Goal: Information Seeking & Learning: Learn about a topic

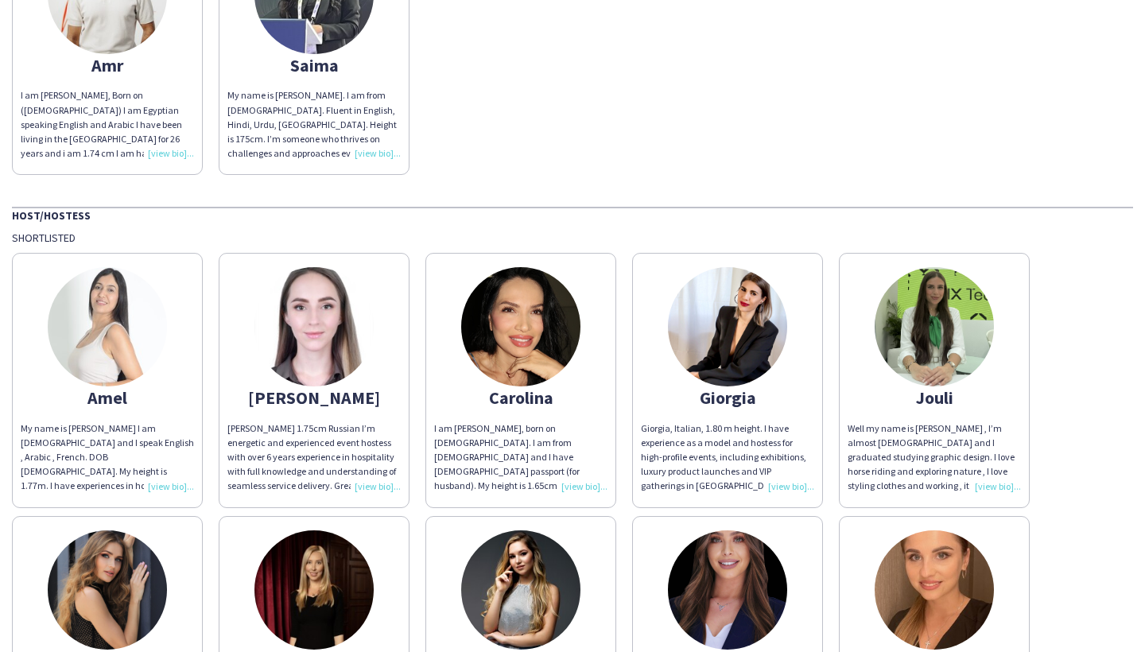
scroll to position [296, 0]
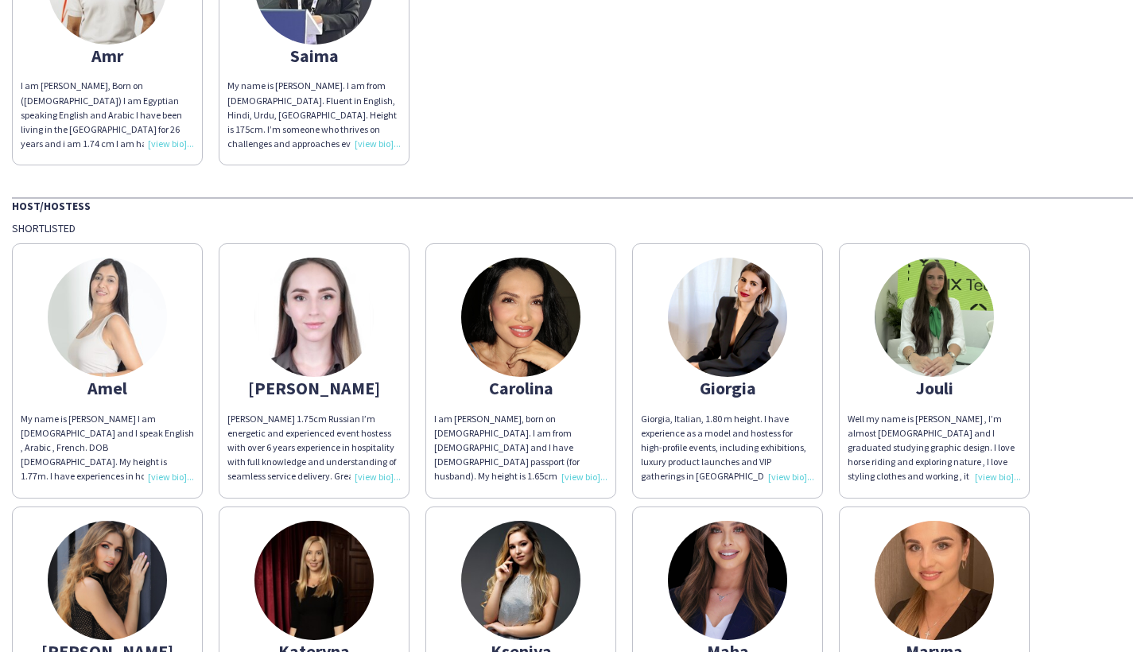
click at [953, 328] on img at bounding box center [933, 317] width 119 height 119
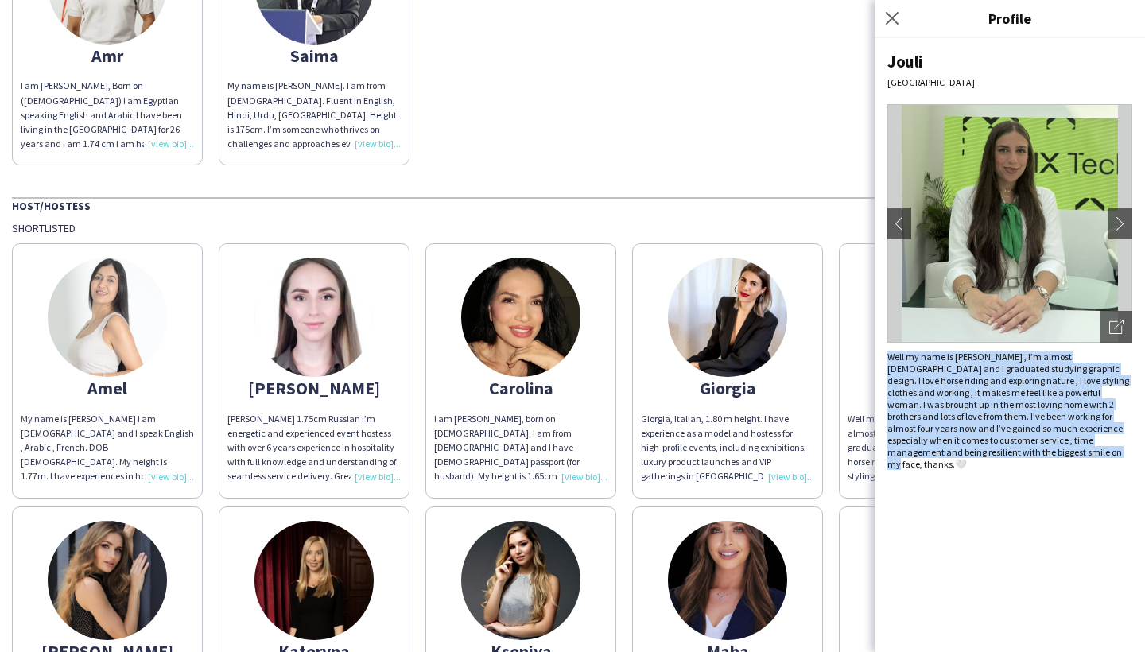
drag, startPoint x: 1018, startPoint y: 453, endPoint x: 888, endPoint y: 353, distance: 164.4
click at [888, 353] on div "Well my name is [PERSON_NAME] , I’m almost [DEMOGRAPHIC_DATA] and I graduated s…" at bounding box center [1009, 410] width 245 height 119
copy div "Well my name is [PERSON_NAME] , I’m almost [DEMOGRAPHIC_DATA] and I graduated s…"
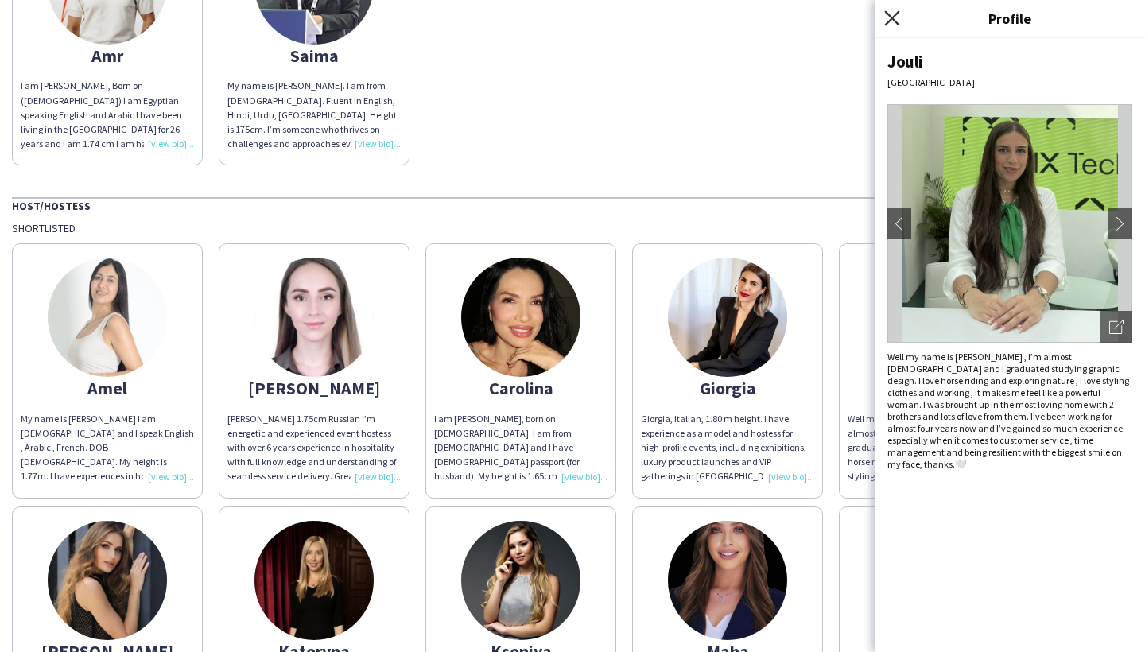
click at [893, 20] on icon at bounding box center [891, 17] width 15 height 15
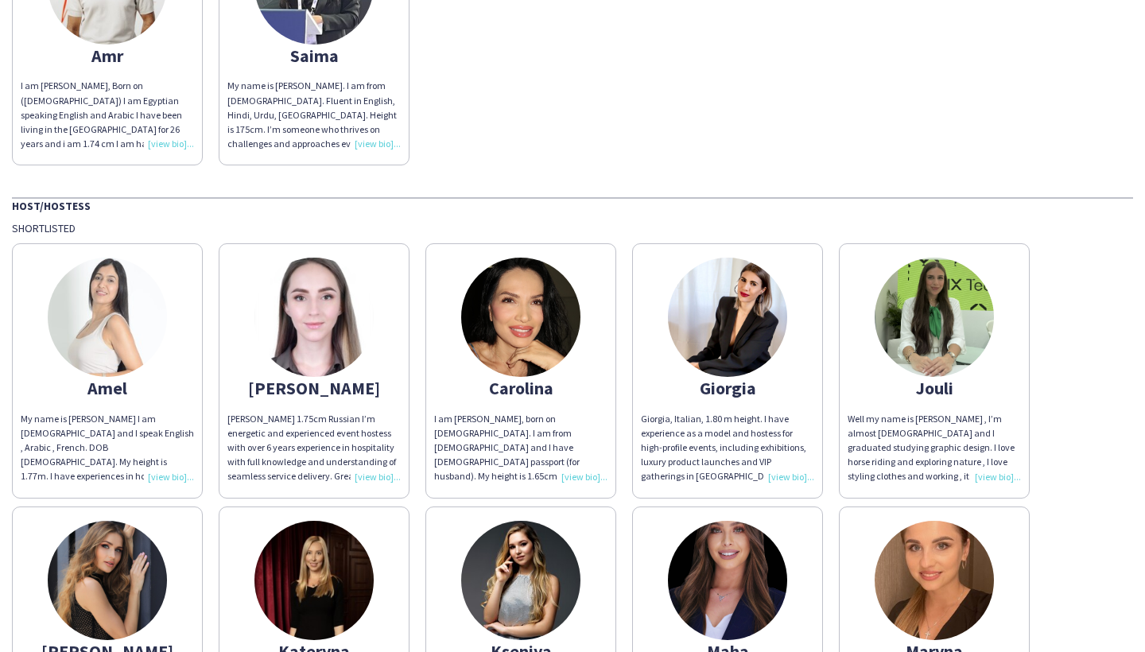
scroll to position [396, 0]
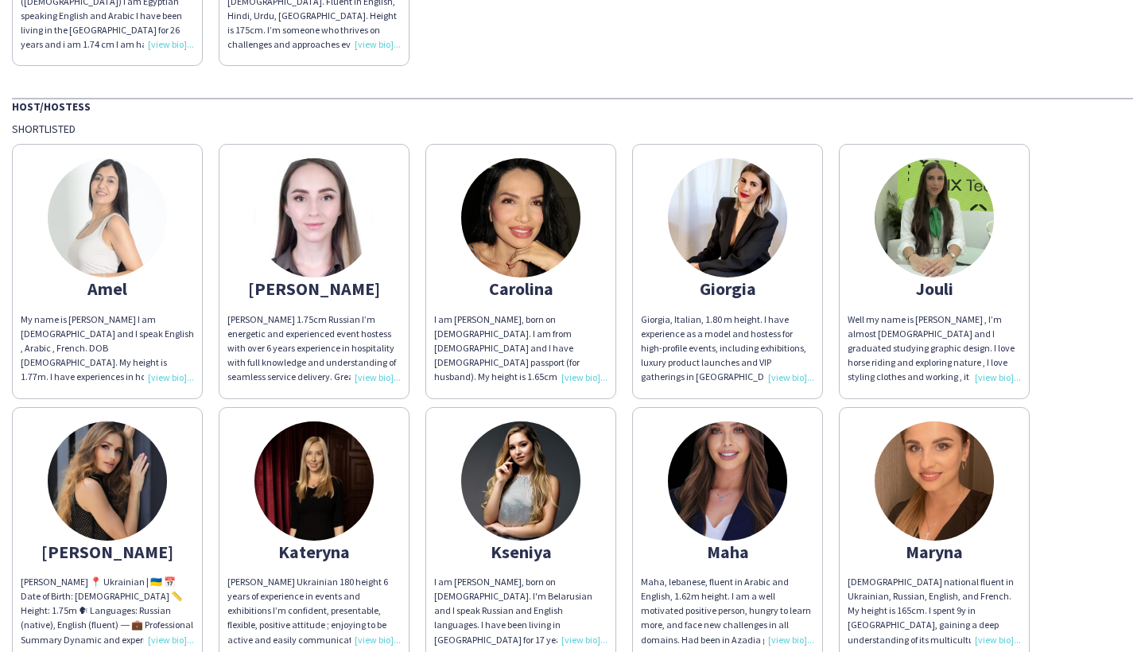
click at [110, 430] on img at bounding box center [107, 480] width 119 height 119
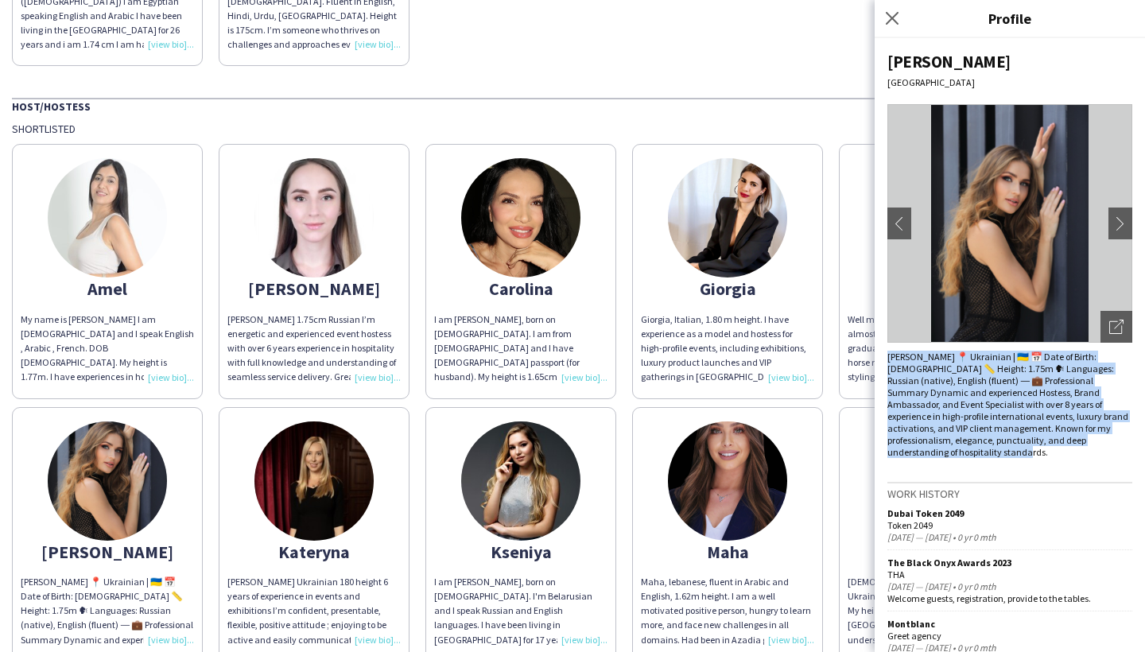
drag, startPoint x: 1133, startPoint y: 442, endPoint x: 883, endPoint y: 354, distance: 265.2
click at [883, 354] on div "Juliya [GEOGRAPHIC_DATA] chevron-left chevron-right Open photos pop-in [PERSON_…" at bounding box center [1009, 345] width 270 height 614
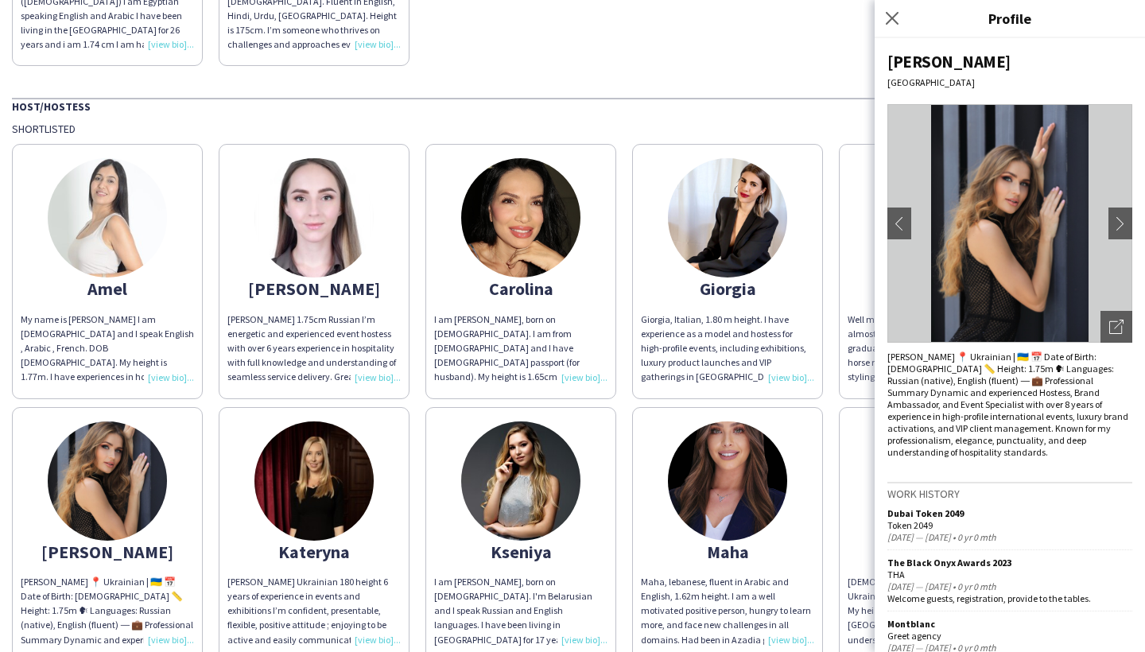
click at [1003, 368] on div "[PERSON_NAME] 📍 Ukrainian | 🇺🇦 📅 Date of Birth: [DEMOGRAPHIC_DATA] 📏 Height: 1.…" at bounding box center [1009, 404] width 245 height 107
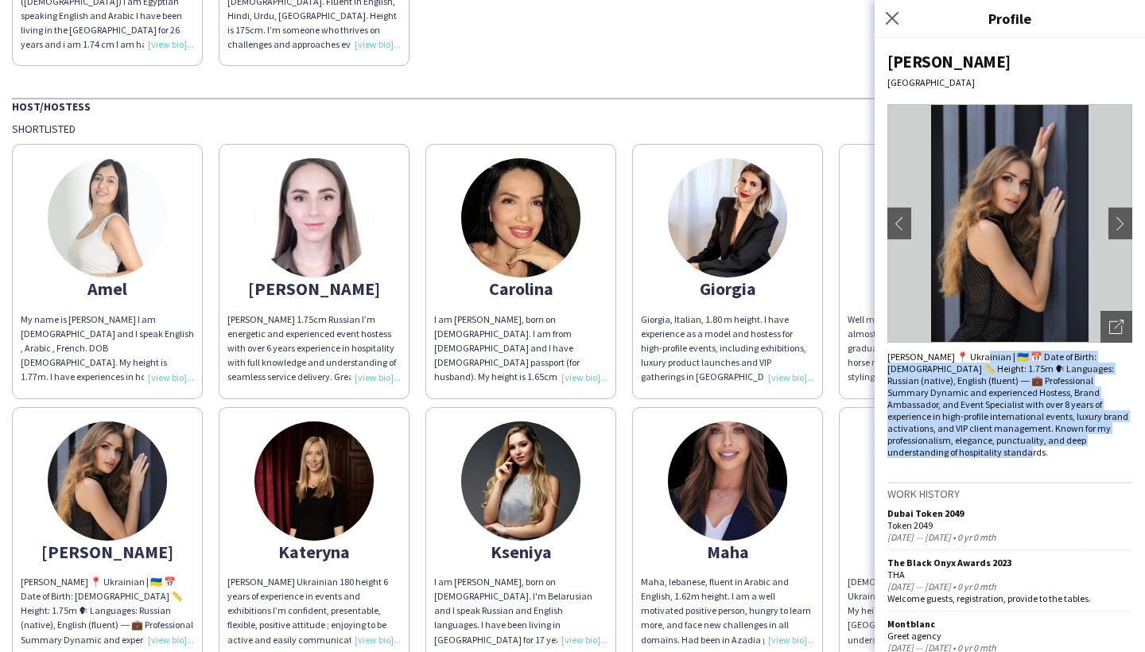
drag, startPoint x: 1136, startPoint y: 440, endPoint x: 992, endPoint y: 354, distance: 167.9
click at [992, 354] on div "Juliya [GEOGRAPHIC_DATA] chevron-left chevron-right Open photos pop-in [PERSON_…" at bounding box center [1009, 345] width 270 height 614
copy div "krainian | 🇺🇦 📅 Date of Birth: [DEMOGRAPHIC_DATA] 📏 Height: 1.75m 🗣 Languages: …"
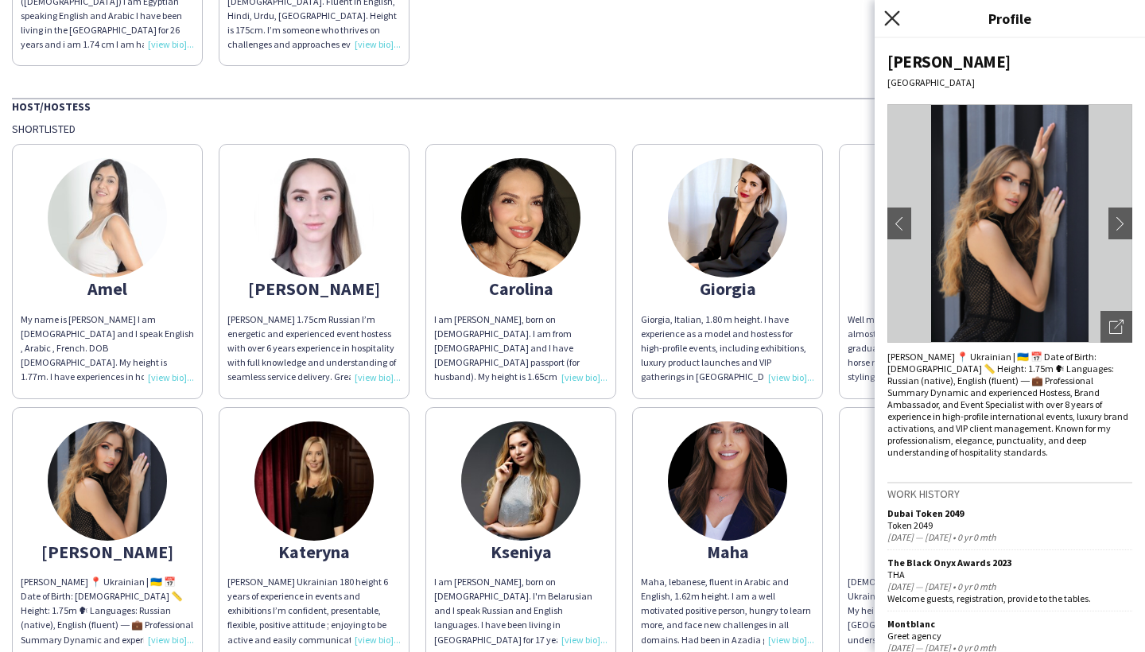
click at [885, 14] on icon "Close pop-in" at bounding box center [891, 17] width 15 height 15
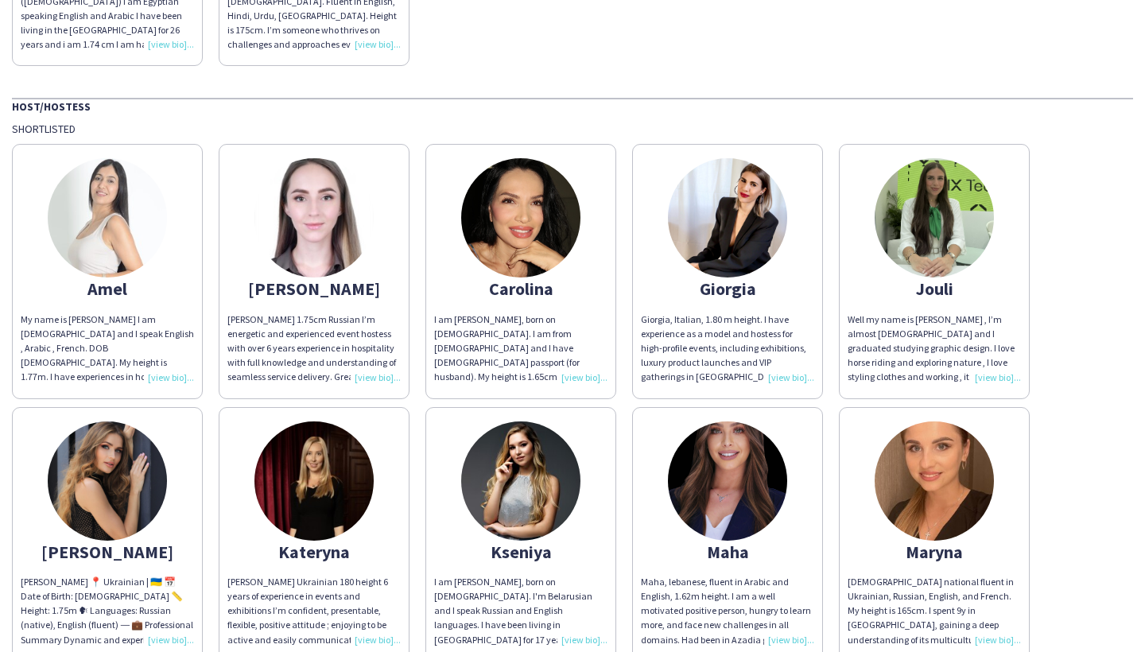
click at [314, 462] on img at bounding box center [313, 480] width 119 height 119
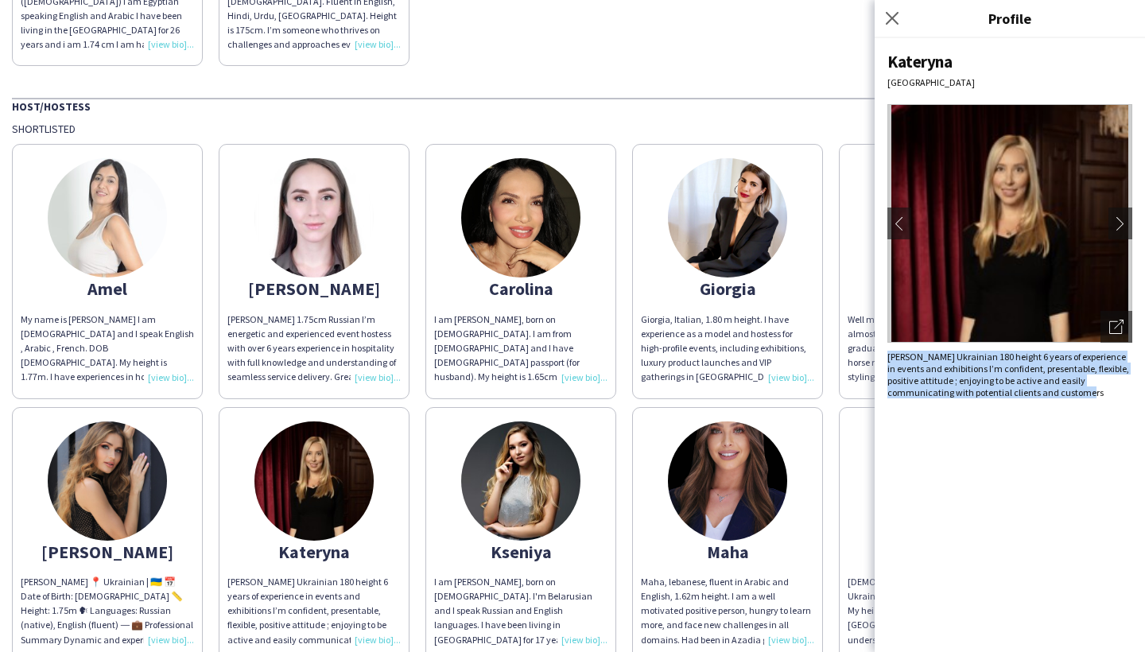
drag, startPoint x: 1051, startPoint y: 393, endPoint x: 884, endPoint y: 358, distance: 170.5
click at [884, 358] on div "Kateryna Dubai chevron-left chevron-right Open photos pop-in [PERSON_NAME] Ukra…" at bounding box center [1009, 345] width 270 height 614
copy span "[PERSON_NAME] Ukrainian 180 height 6 years of experience in events and exhibiti…"
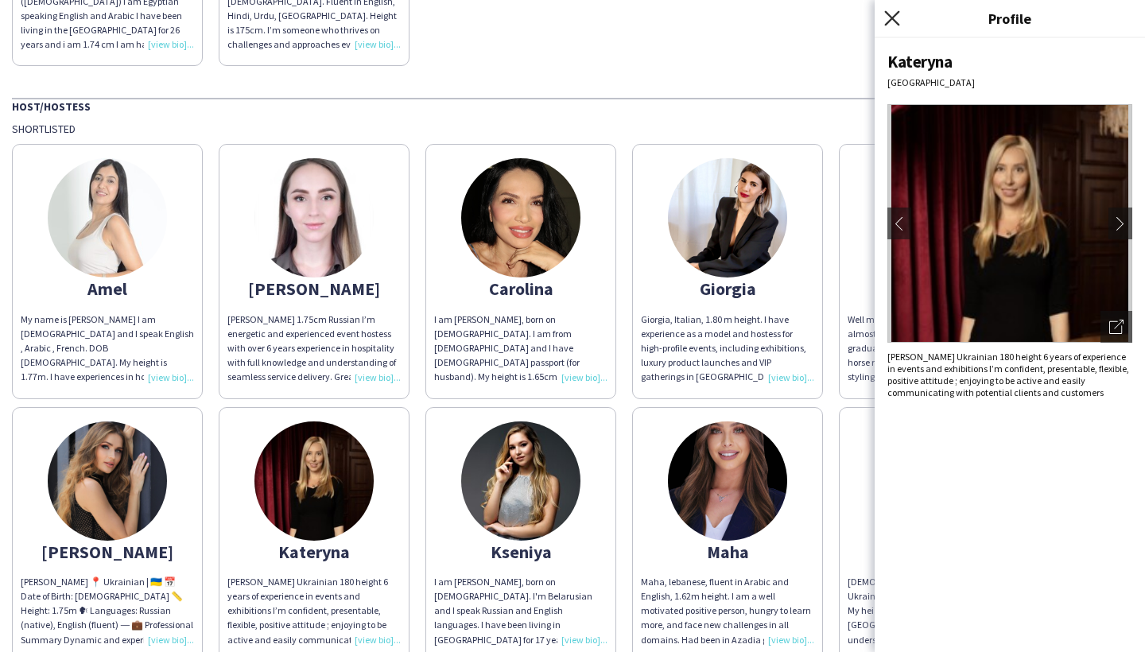
click at [889, 25] on icon "Close pop-in" at bounding box center [891, 17] width 15 height 15
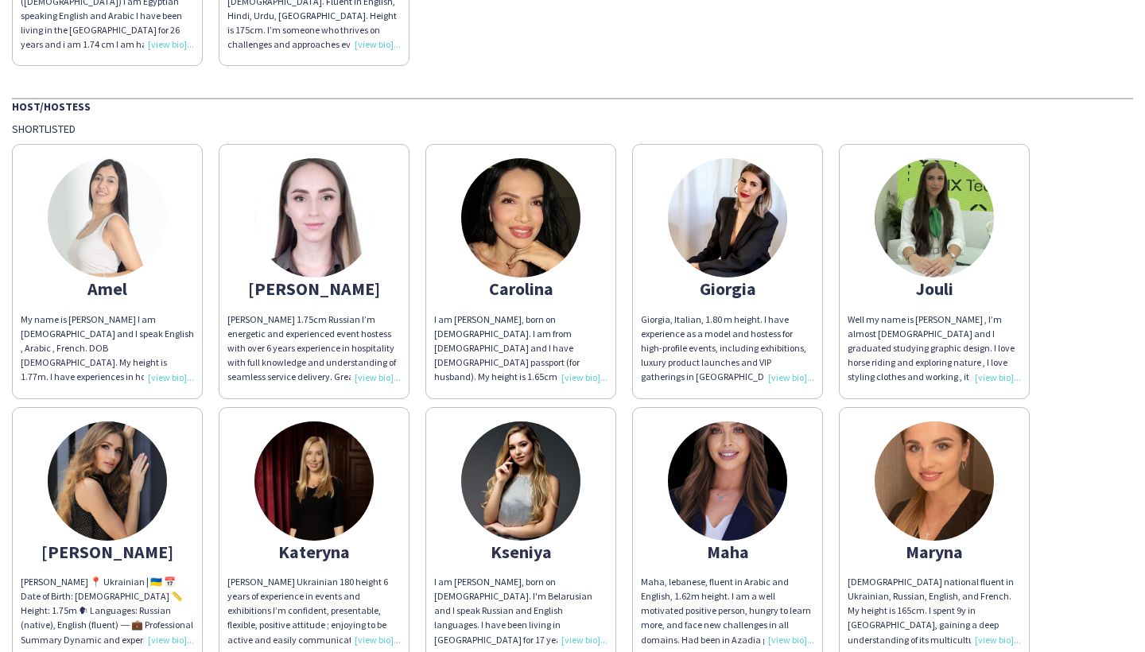
click at [514, 455] on img at bounding box center [520, 480] width 119 height 119
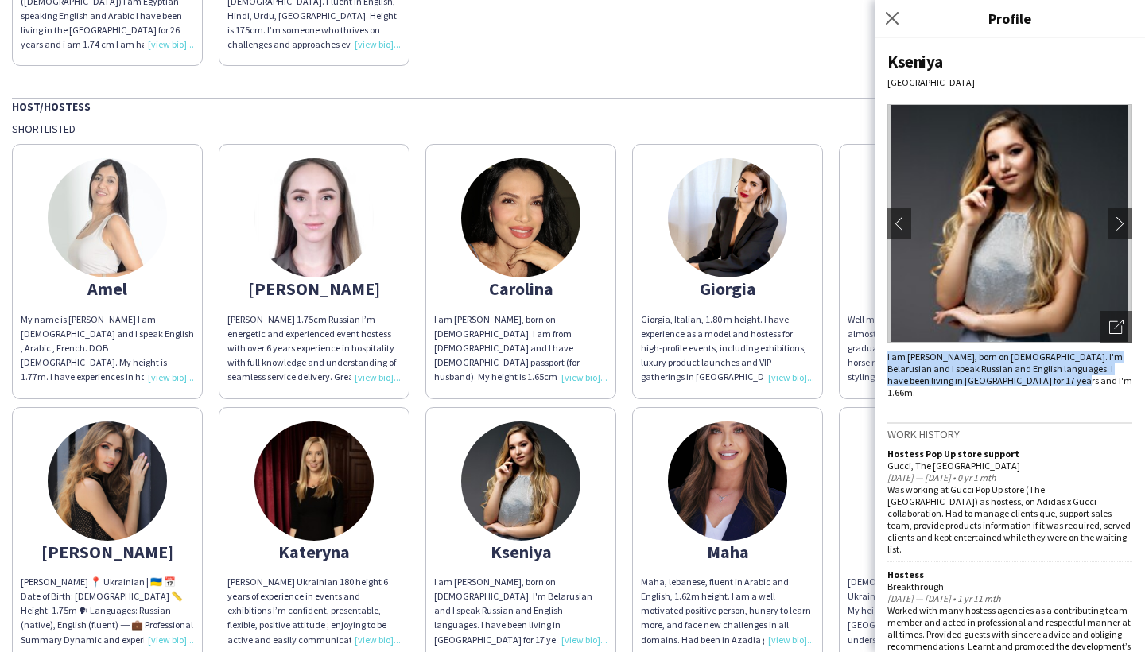
drag, startPoint x: 1032, startPoint y: 381, endPoint x: 883, endPoint y: 358, distance: 151.2
click at [883, 358] on div "Kseniya [GEOGRAPHIC_DATA] chevron-left chevron-right Open photos pop-in I am Ks…" at bounding box center [1009, 345] width 270 height 614
copy span "I am [PERSON_NAME], born on [DEMOGRAPHIC_DATA]. I'm Belarusian and I speak Russ…"
click at [169, 362] on div "My name is [PERSON_NAME] I am [DEMOGRAPHIC_DATA] and I speak English , Arabic ,…" at bounding box center [107, 348] width 173 height 72
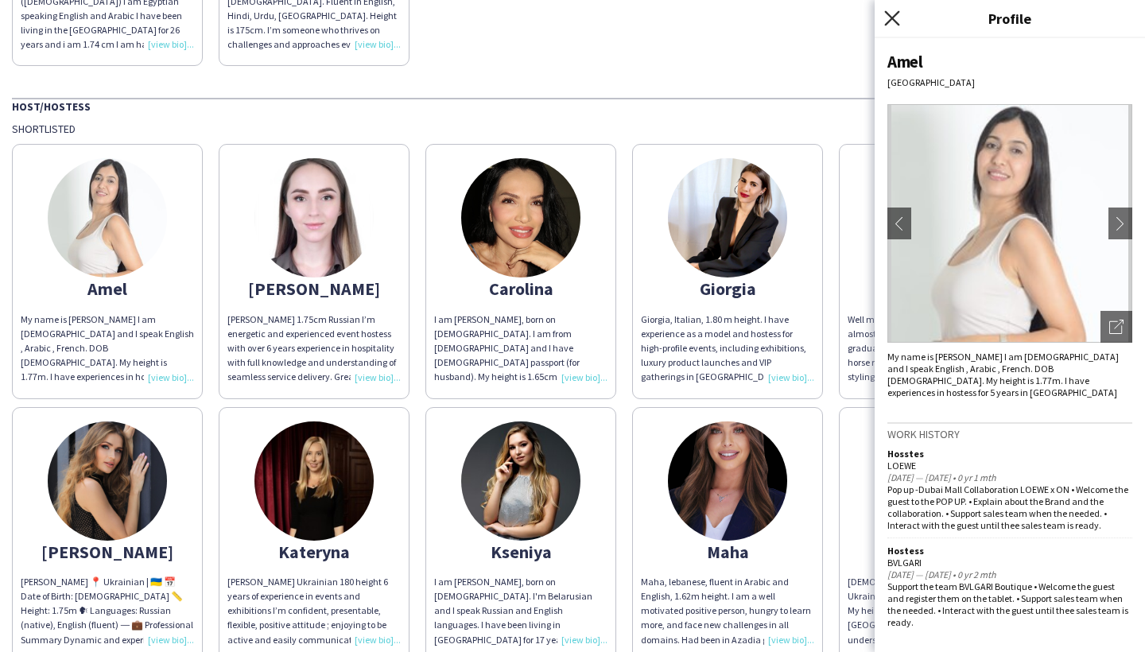
click at [894, 11] on icon "Close pop-in" at bounding box center [891, 17] width 15 height 15
